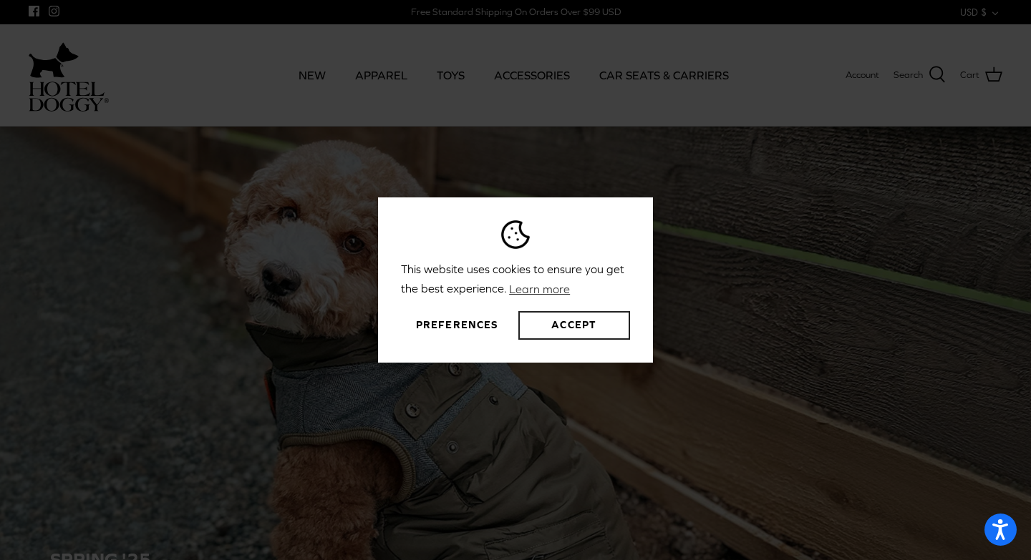
click at [564, 326] on button "Accept" at bounding box center [574, 325] width 112 height 29
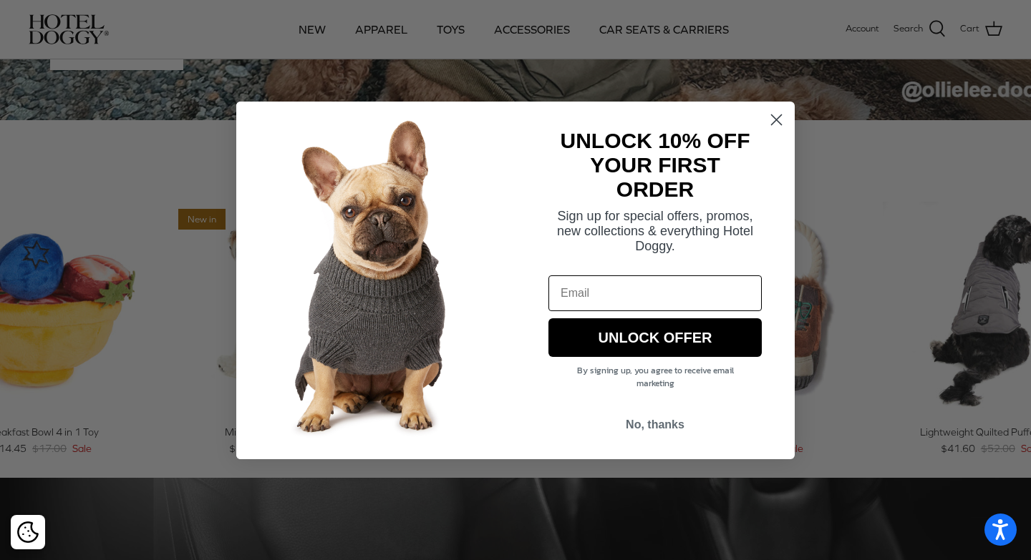
scroll to position [478, 0]
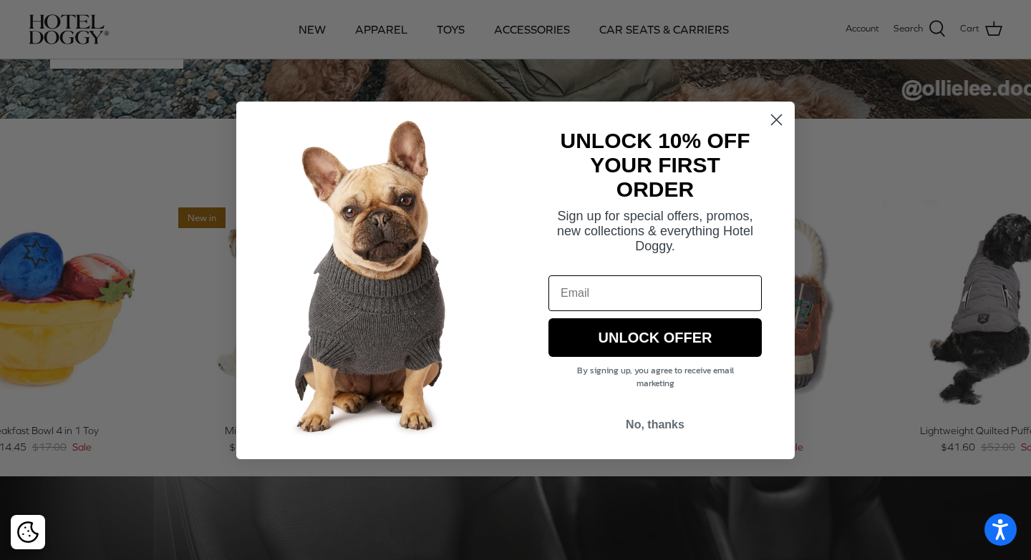
click at [775, 114] on circle "Close dialog" at bounding box center [776, 119] width 24 height 24
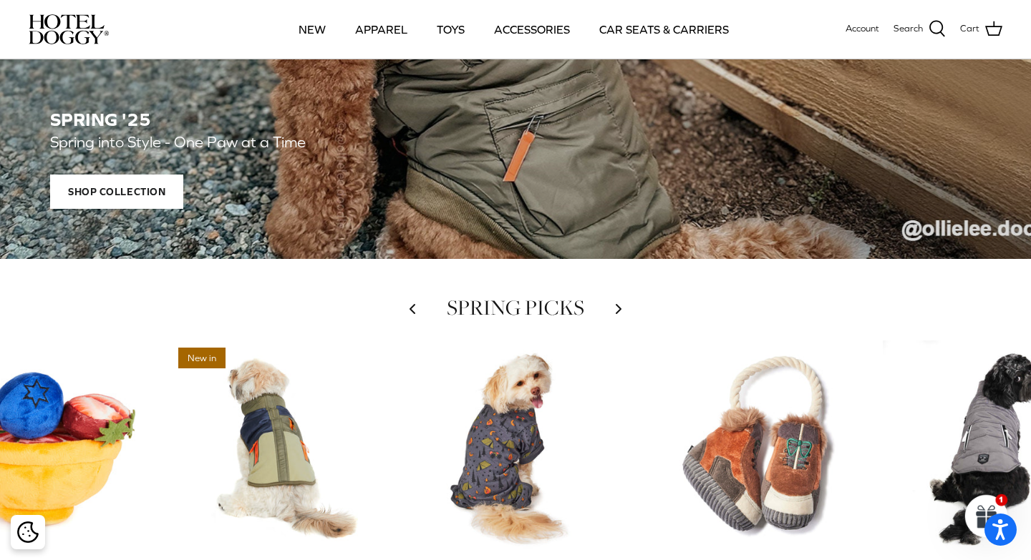
scroll to position [479, 0]
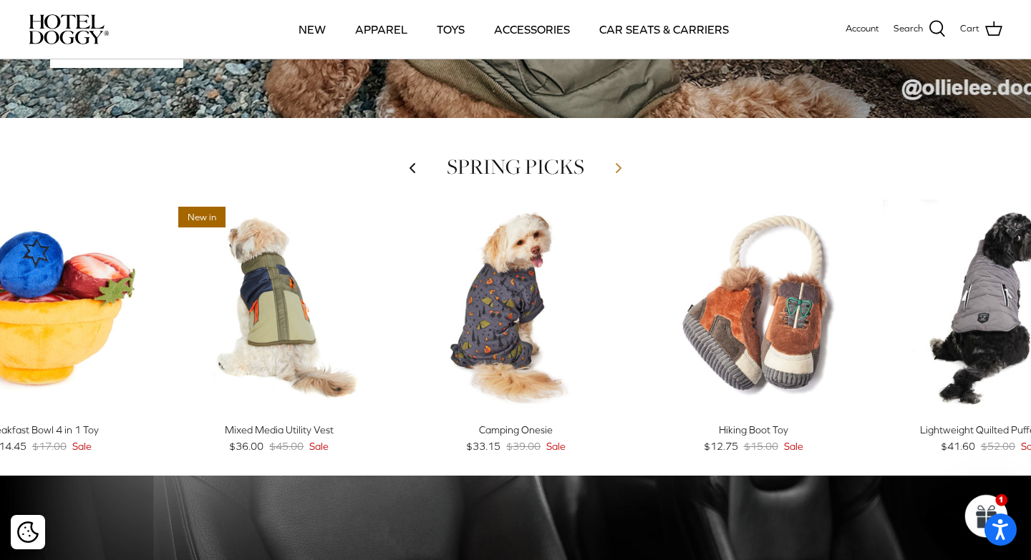
click at [613, 169] on icon "Right" at bounding box center [618, 168] width 17 height 17
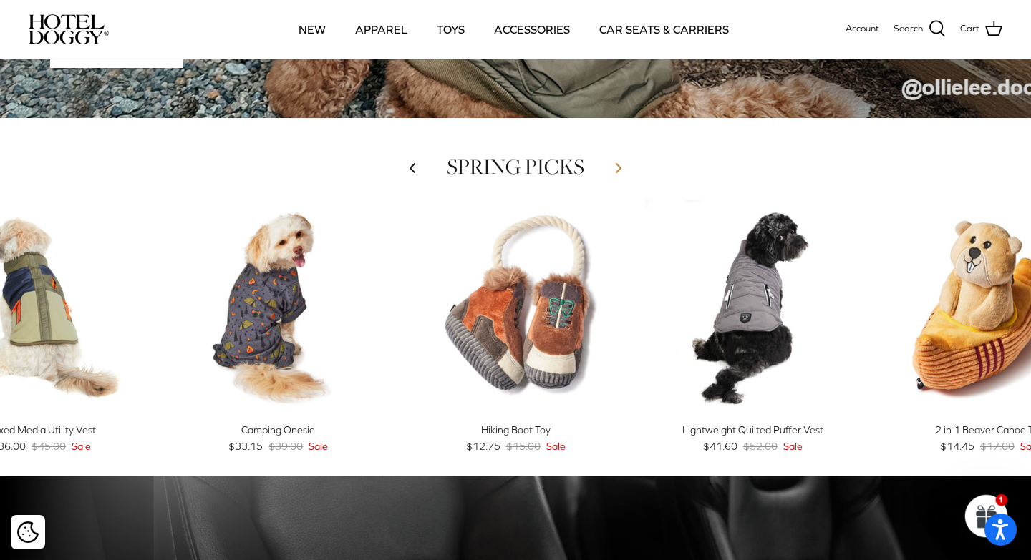
click at [613, 169] on icon "Right" at bounding box center [618, 168] width 17 height 17
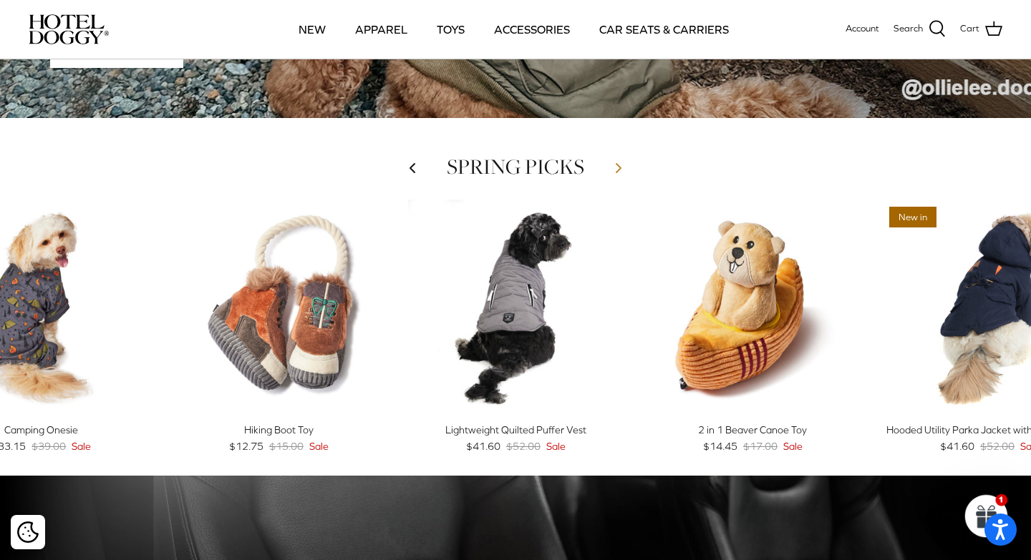
click at [613, 169] on icon "Right" at bounding box center [618, 168] width 17 height 17
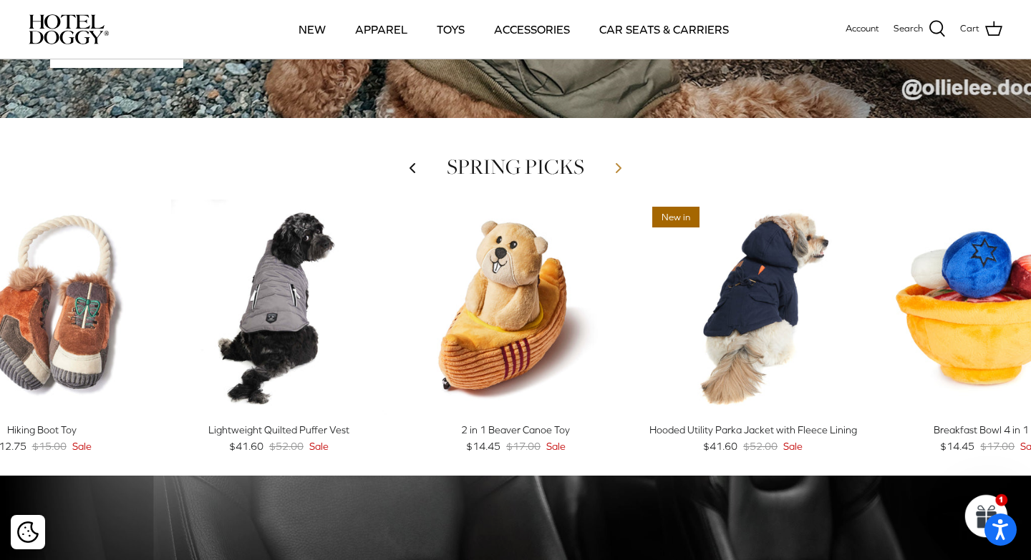
click at [610, 175] on icon "Right" at bounding box center [618, 168] width 17 height 17
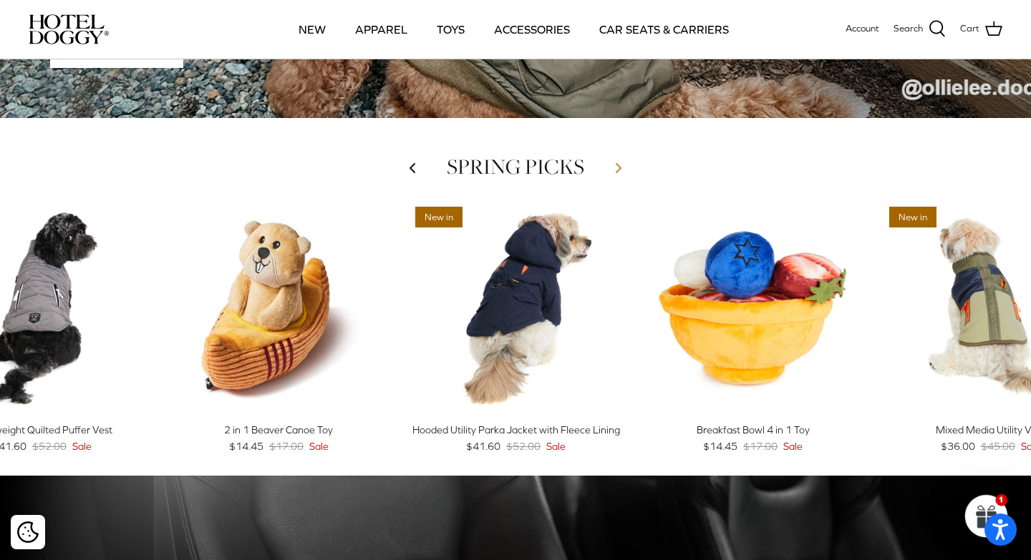
click at [610, 175] on icon "Right" at bounding box center [618, 168] width 17 height 17
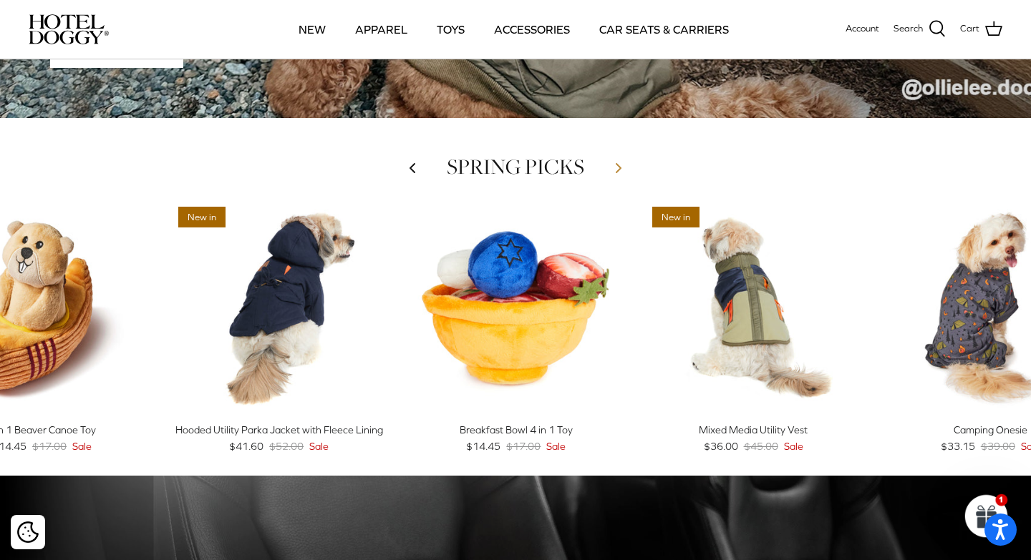
click at [610, 175] on icon "Right" at bounding box center [618, 168] width 17 height 17
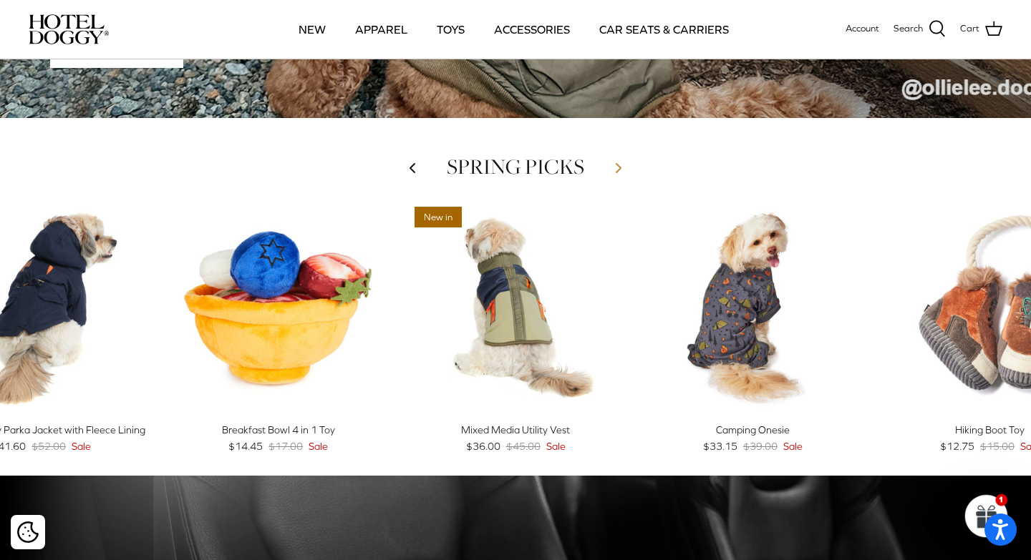
click at [615, 172] on icon "Right" at bounding box center [618, 168] width 17 height 17
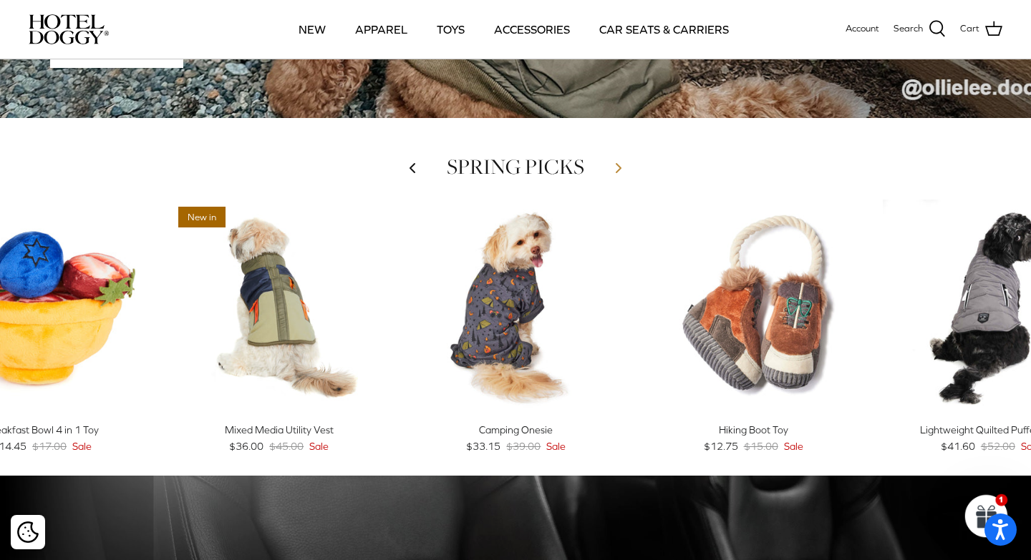
click at [615, 172] on icon "Right" at bounding box center [618, 168] width 17 height 17
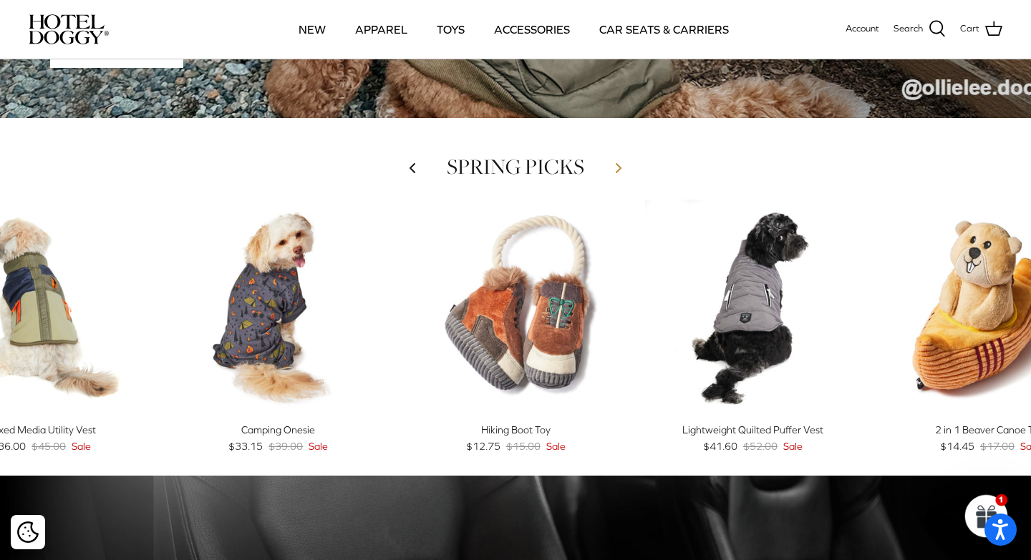
click at [615, 172] on icon "Right" at bounding box center [618, 168] width 17 height 17
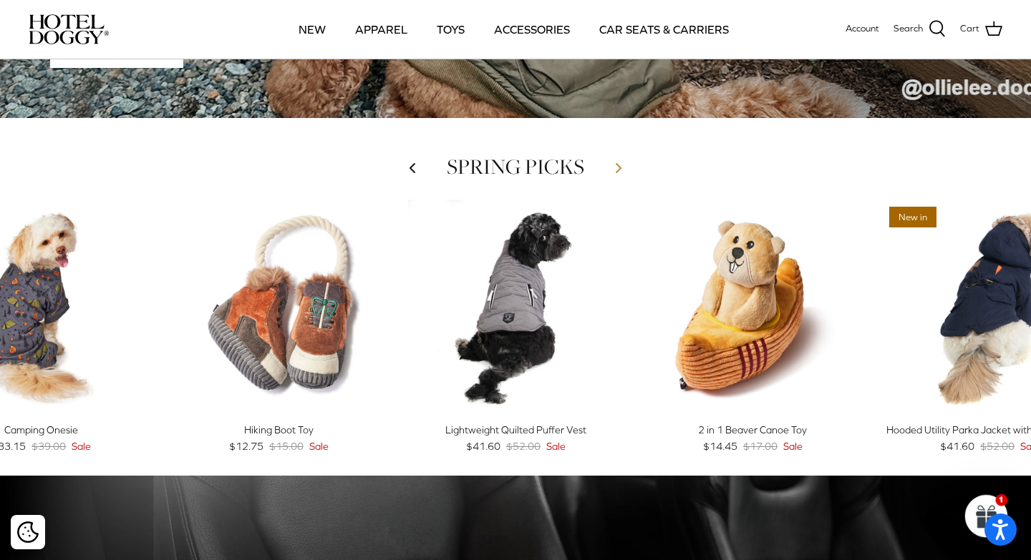
click at [615, 172] on icon "Right" at bounding box center [618, 168] width 17 height 17
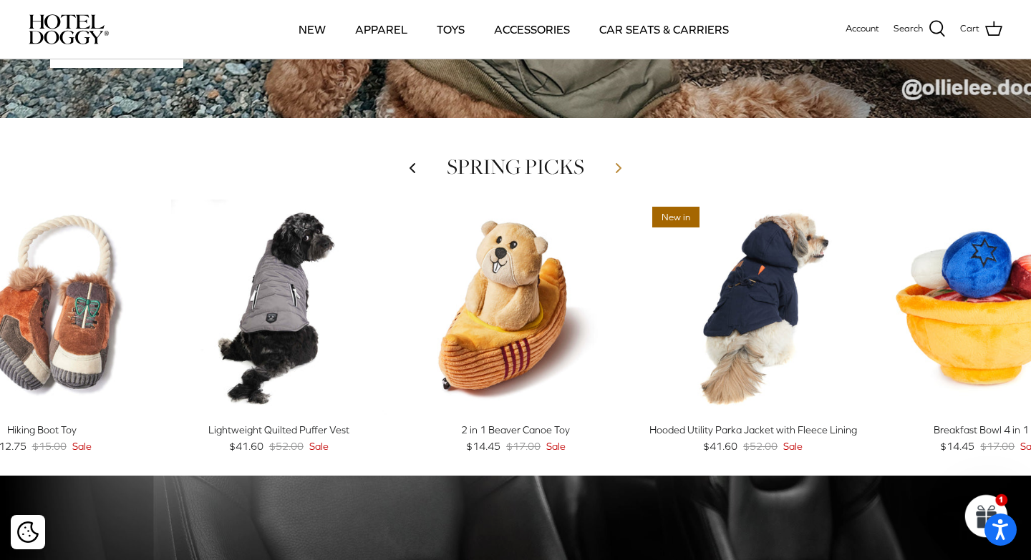
click at [615, 172] on icon "Right" at bounding box center [618, 168] width 17 height 17
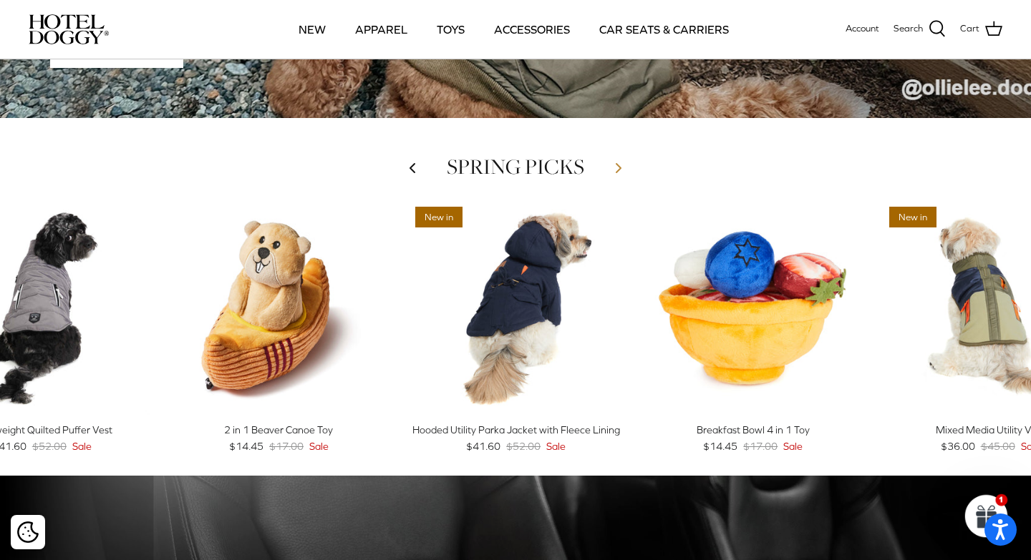
click at [615, 172] on icon "Right" at bounding box center [618, 168] width 17 height 17
